Goal: Use online tool/utility: Utilize a website feature to perform a specific function

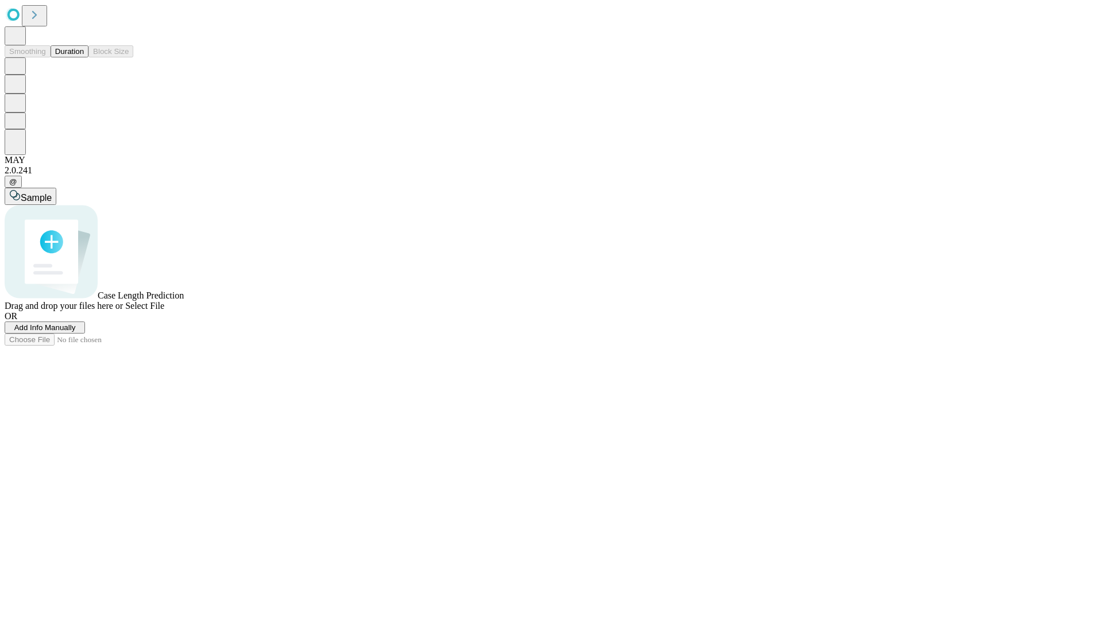
click at [84, 57] on button "Duration" at bounding box center [70, 51] width 38 height 12
click at [52, 193] on span "Sample" at bounding box center [36, 198] width 31 height 10
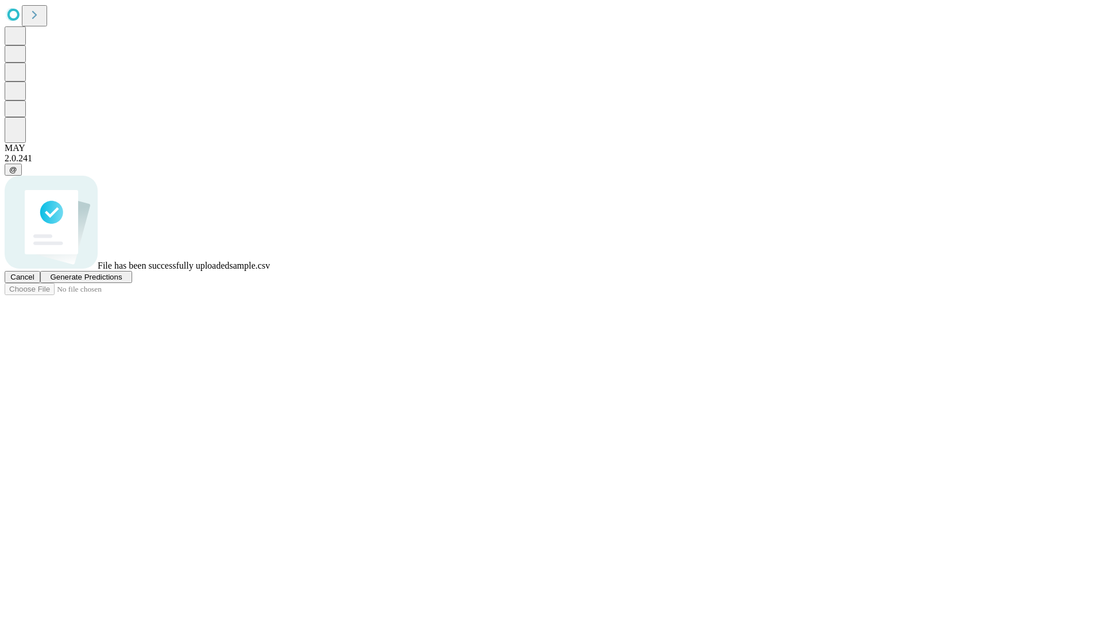
click at [122, 281] on span "Generate Predictions" at bounding box center [86, 277] width 72 height 9
